Goal: Task Accomplishment & Management: Manage account settings

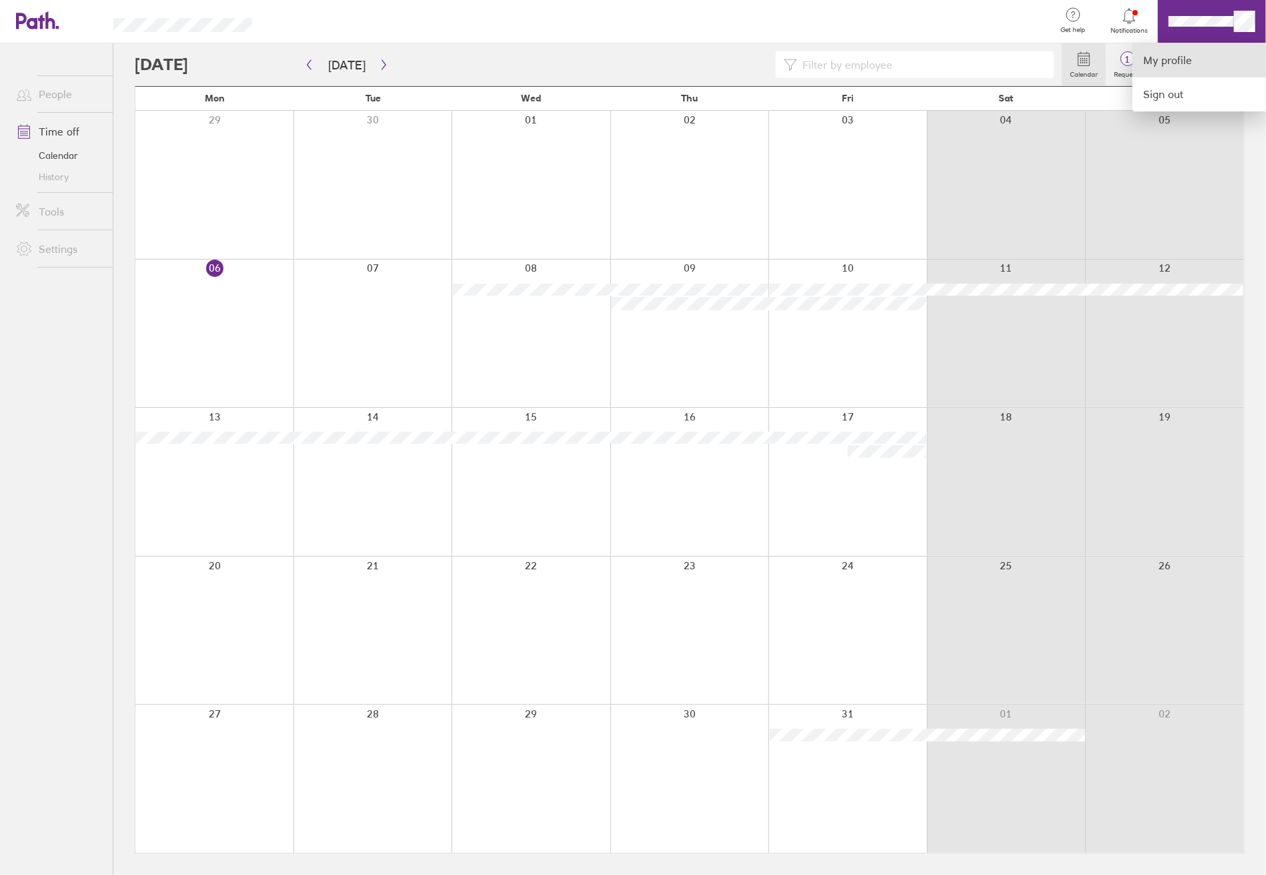
click at [1182, 58] on link "My profile" at bounding box center [1199, 60] width 133 height 34
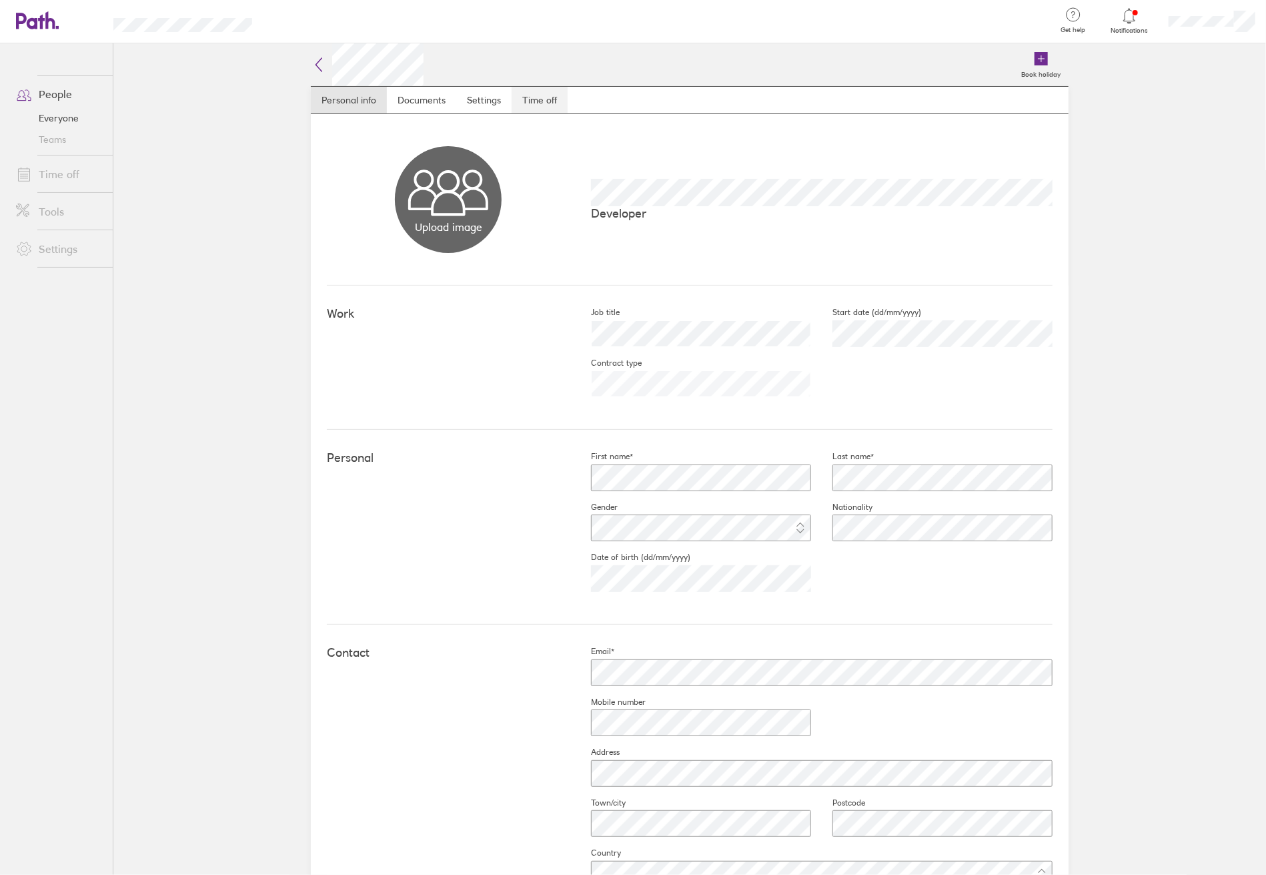
click at [529, 100] on link "Time off" at bounding box center [540, 100] width 56 height 27
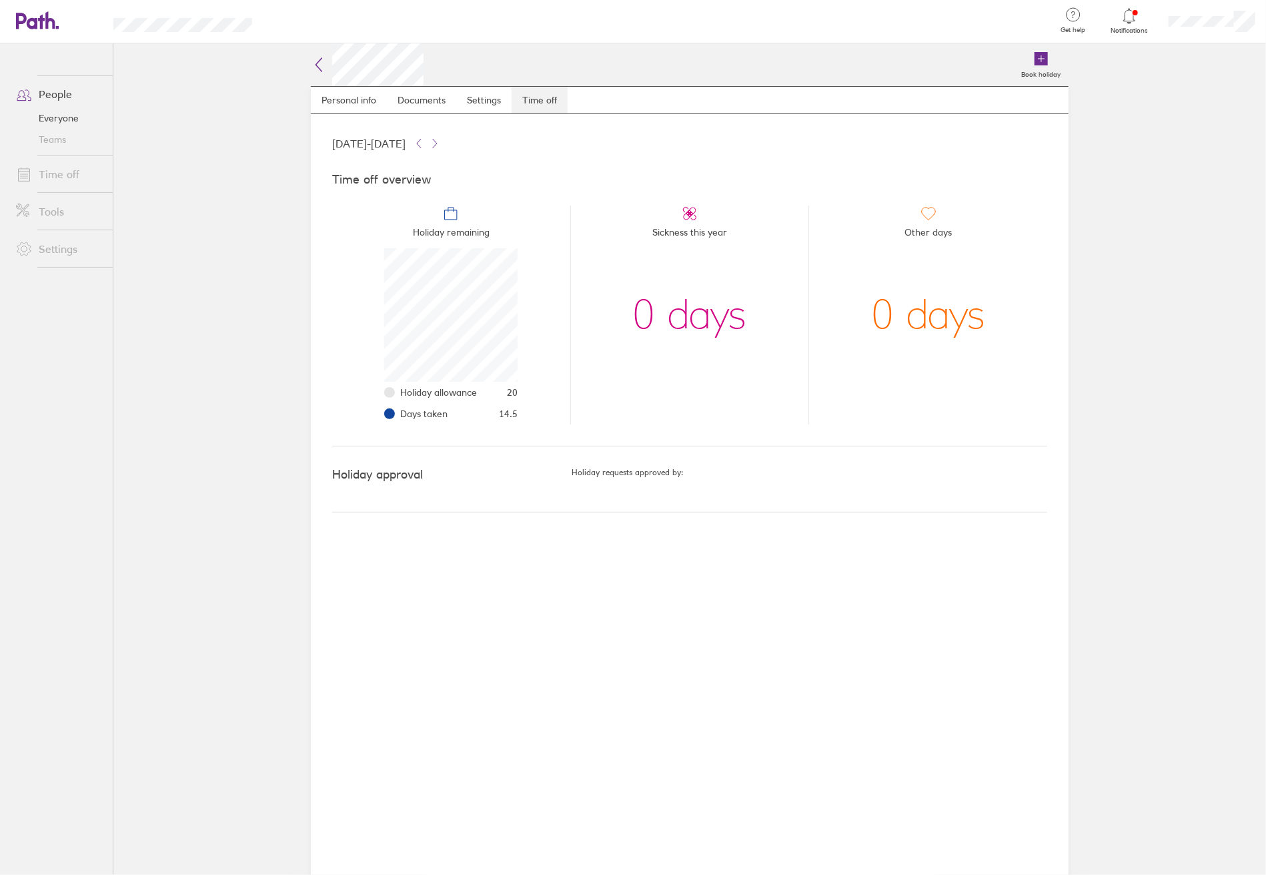
scroll to position [133, 133]
